Goal: Task Accomplishment & Management: Manage account settings

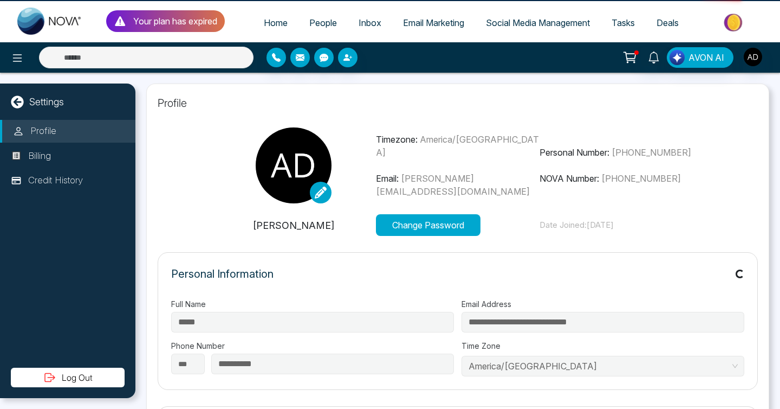
select select "***"
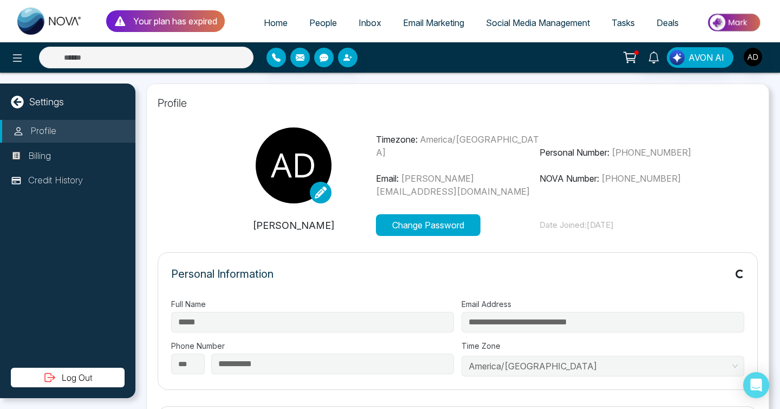
type input "**********"
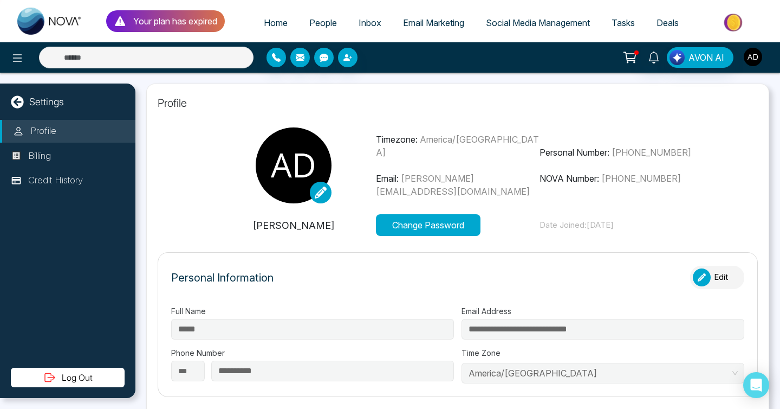
click at [754, 59] on img "button" at bounding box center [753, 57] width 18 height 18
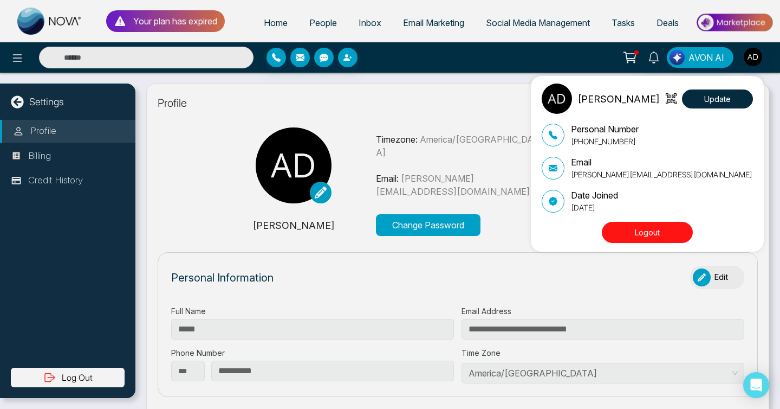
click at [651, 234] on button "Logout" at bounding box center [647, 232] width 91 height 21
